Goal: Information Seeking & Learning: Learn about a topic

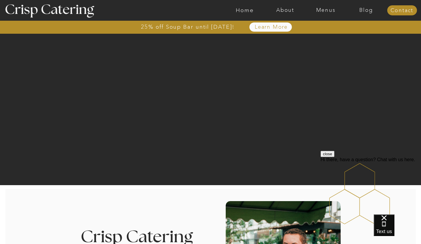
scroll to position [11, 0]
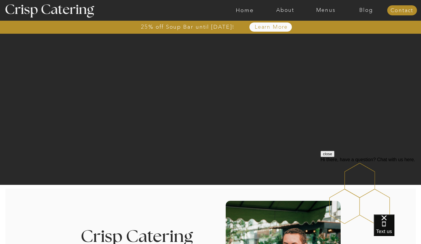
click at [325, 10] on nav "Menus" at bounding box center [325, 10] width 40 height 6
click at [316, 34] on nav "Winter (Sep-Feb)" at bounding box center [325, 35] width 48 height 6
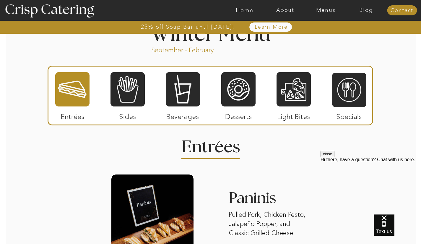
scroll to position [665, 0]
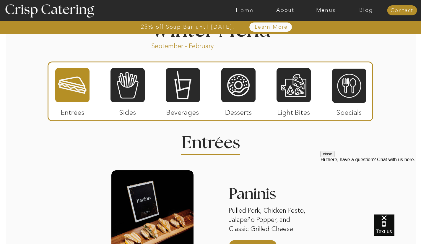
click at [295, 85] on div at bounding box center [293, 84] width 34 height 35
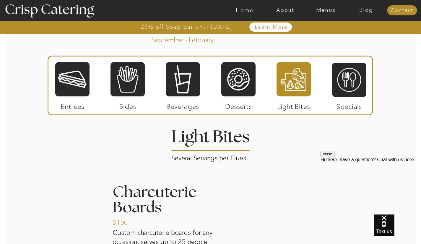
scroll to position [673, 0]
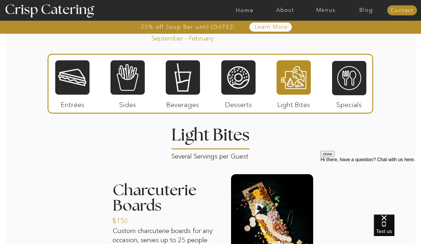
click at [238, 80] on div at bounding box center [238, 77] width 34 height 35
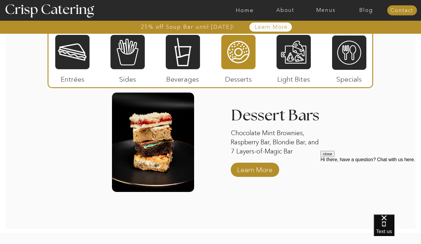
scroll to position [979, 0]
click at [249, 171] on p "Learn More" at bounding box center [254, 168] width 39 height 17
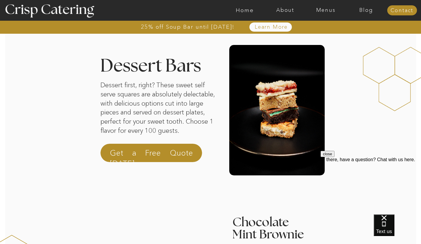
scroll to position [15, 0]
